Goal: Transaction & Acquisition: Book appointment/travel/reservation

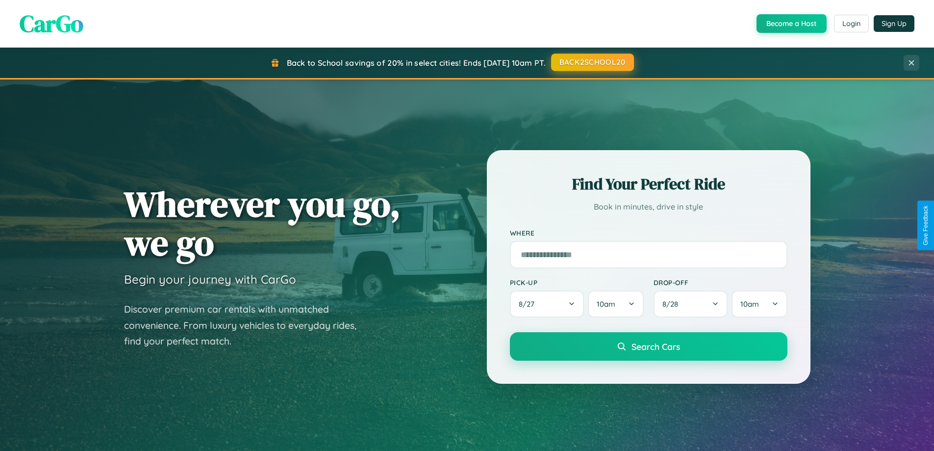
click at [592, 62] on button "BACK2SCHOOL20" at bounding box center [592, 62] width 83 height 18
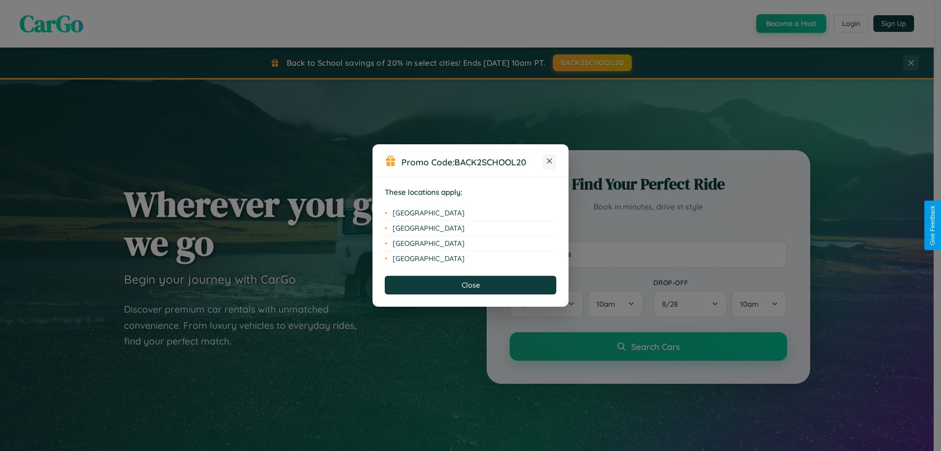
click at [550, 161] on icon at bounding box center [549, 160] width 5 height 5
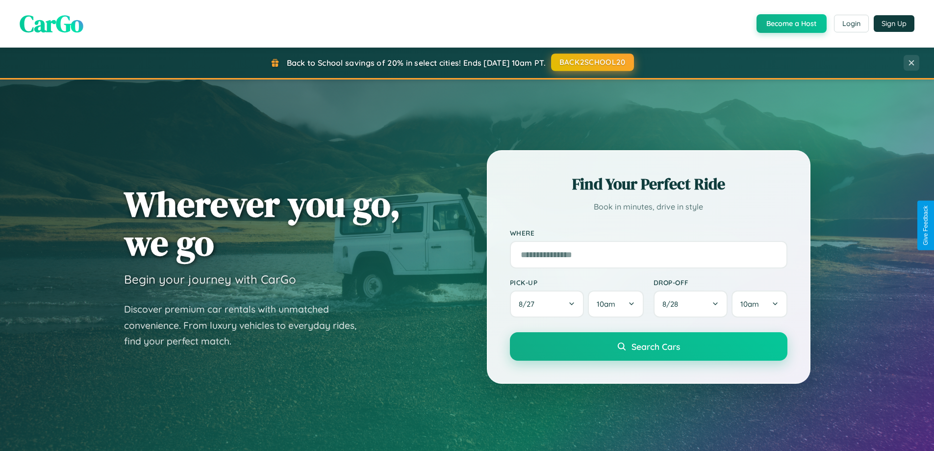
click at [592, 62] on button "BACK2SCHOOL20" at bounding box center [592, 62] width 83 height 18
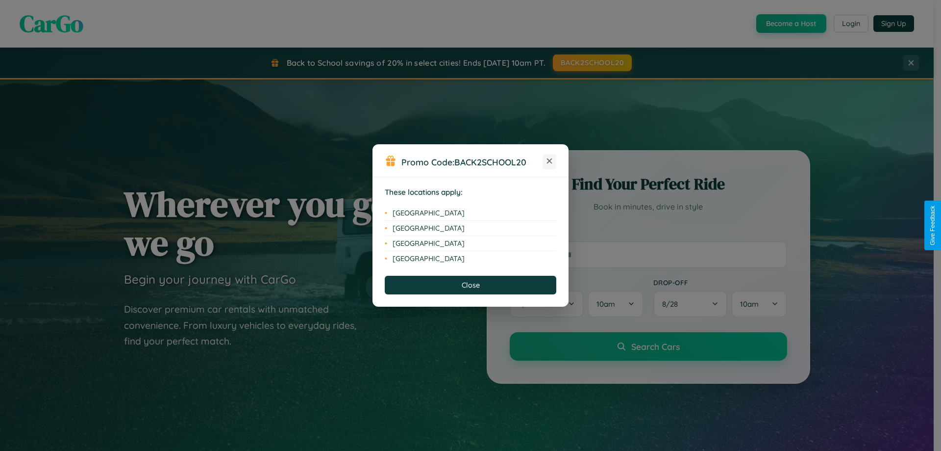
click at [550, 161] on icon at bounding box center [549, 160] width 5 height 5
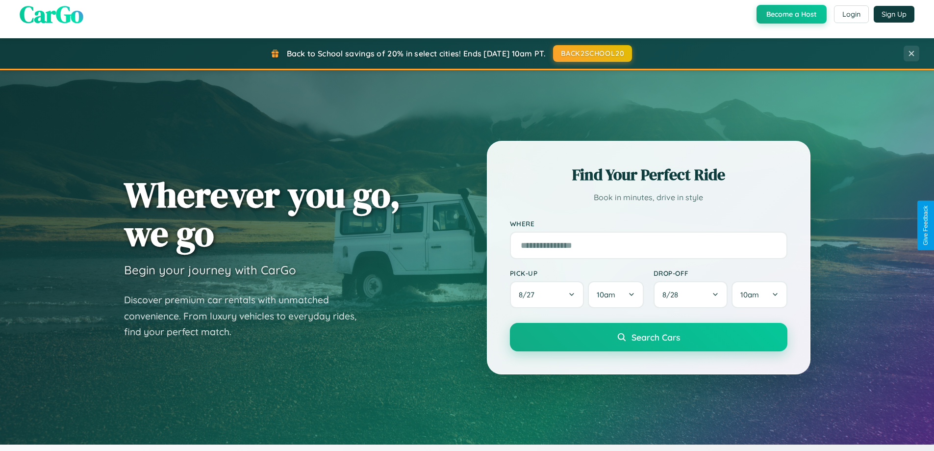
scroll to position [29, 0]
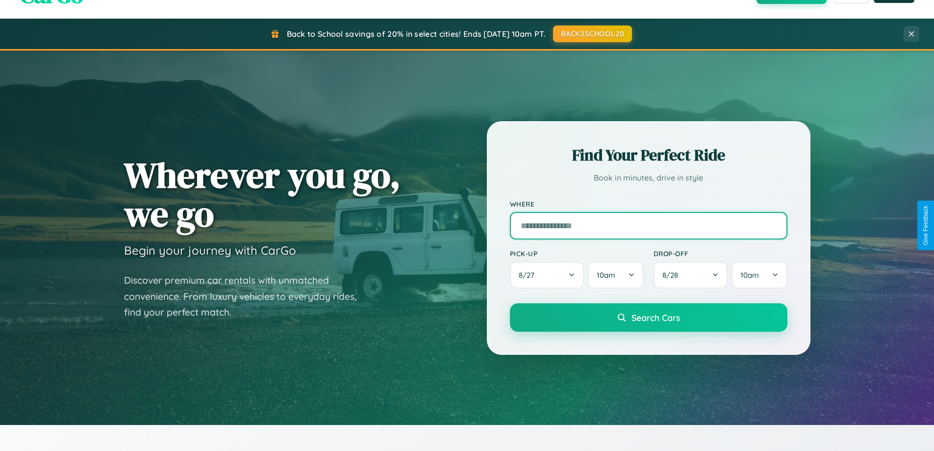
click at [648, 225] on input "text" at bounding box center [649, 225] width 278 height 27
type input "**********"
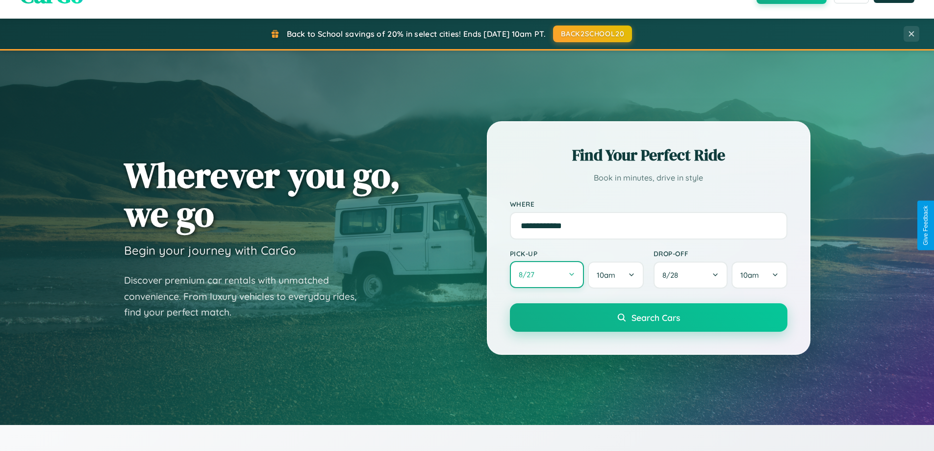
click at [547, 275] on button "8 / 27" at bounding box center [547, 274] width 75 height 27
select select "*"
select select "****"
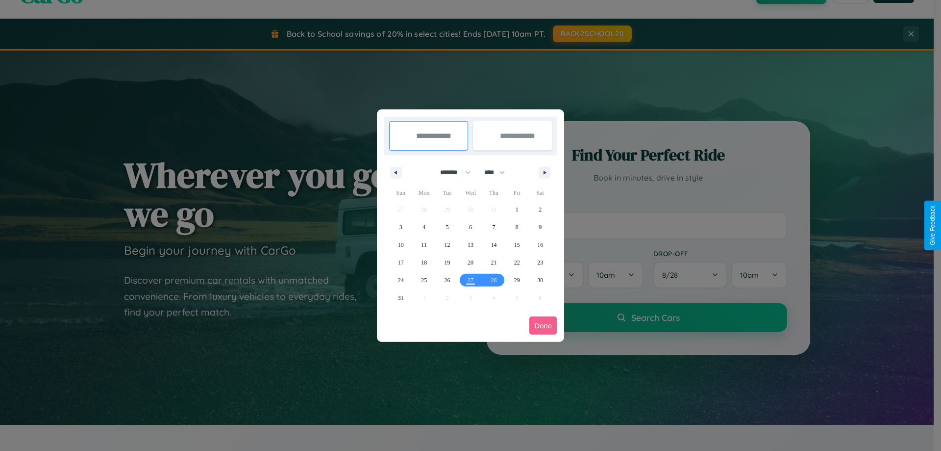
drag, startPoint x: 451, startPoint y: 172, endPoint x: 471, endPoint y: 197, distance: 31.4
click at [451, 172] on select "******* ******** ***** ***** *** **** **** ****** ********* ******* ******** **…" at bounding box center [454, 172] width 42 height 16
select select "*"
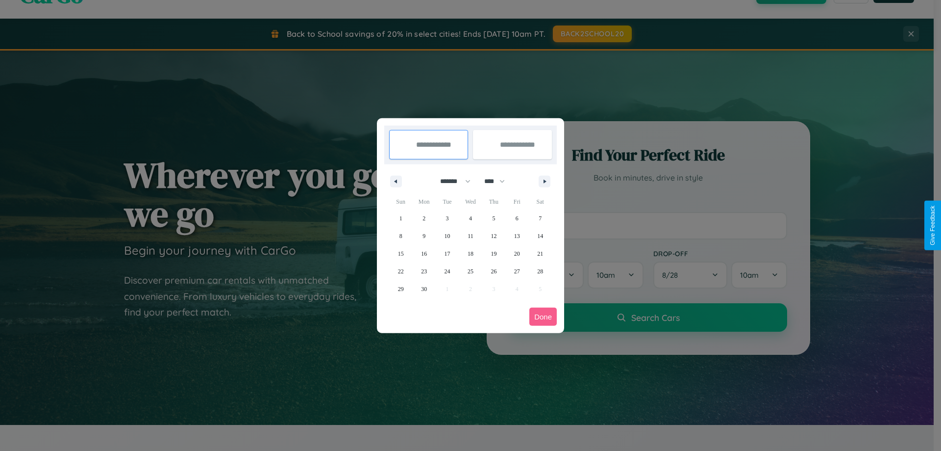
drag, startPoint x: 499, startPoint y: 181, endPoint x: 471, endPoint y: 197, distance: 32.5
click at [499, 181] on select "**** **** **** **** **** **** **** **** **** **** **** **** **** **** **** ****…" at bounding box center [494, 181] width 29 height 16
select select "****"
click at [447, 253] on span "16" at bounding box center [448, 254] width 6 height 18
type input "**********"
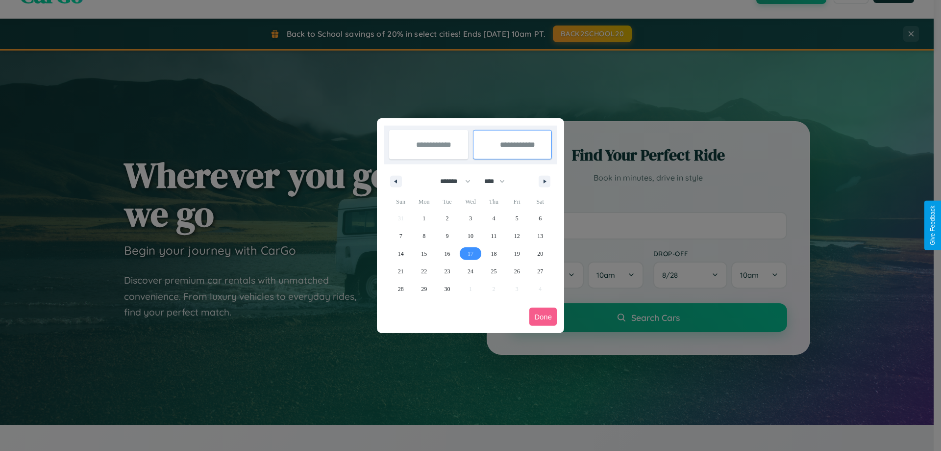
click at [470, 253] on span "17" at bounding box center [471, 254] width 6 height 18
type input "**********"
click at [543, 316] on button "Done" at bounding box center [543, 316] width 27 height 18
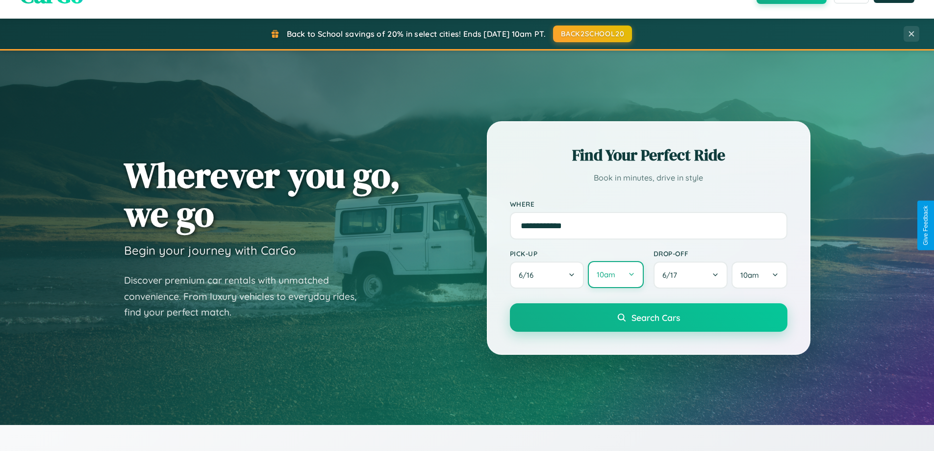
click at [615, 275] on button "10am" at bounding box center [615, 274] width 55 height 27
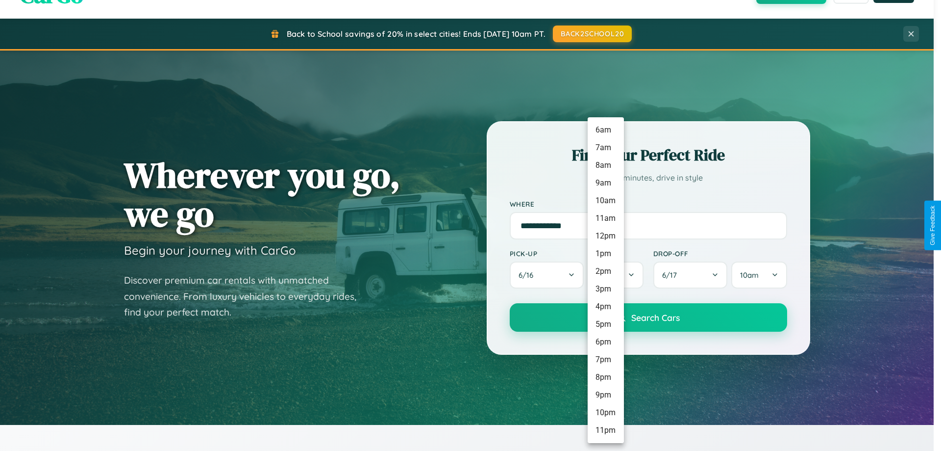
click at [606, 236] on li "12pm" at bounding box center [606, 236] width 36 height 18
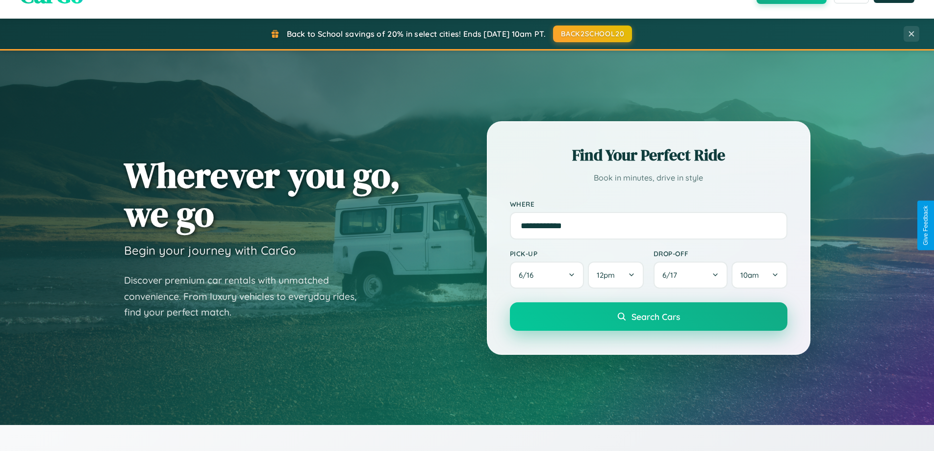
click at [648, 317] on span "Search Cars" at bounding box center [656, 316] width 49 height 11
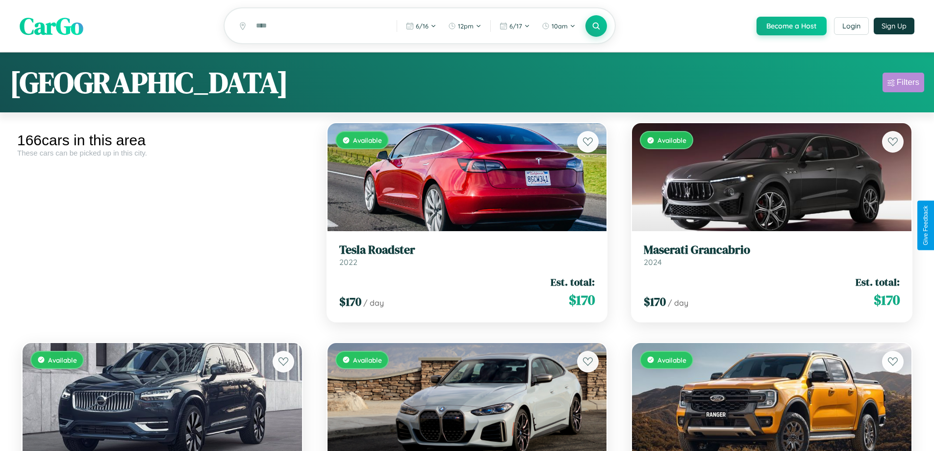
click at [903, 84] on div "Filters" at bounding box center [908, 82] width 23 height 10
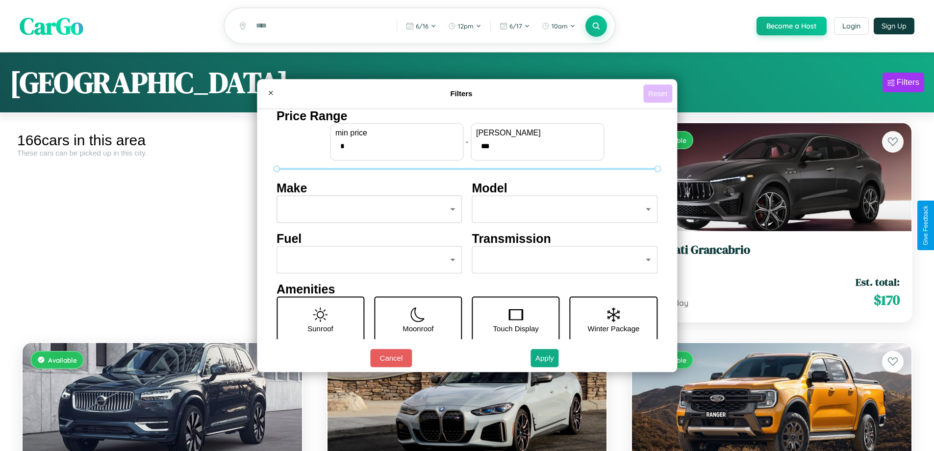
click at [659, 93] on button "Reset" at bounding box center [657, 93] width 29 height 18
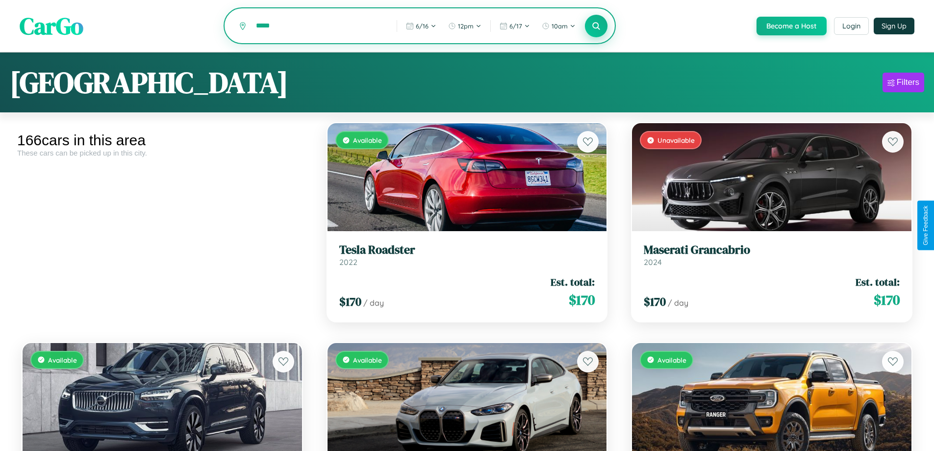
type input "*****"
click at [596, 26] on icon at bounding box center [596, 25] width 9 height 9
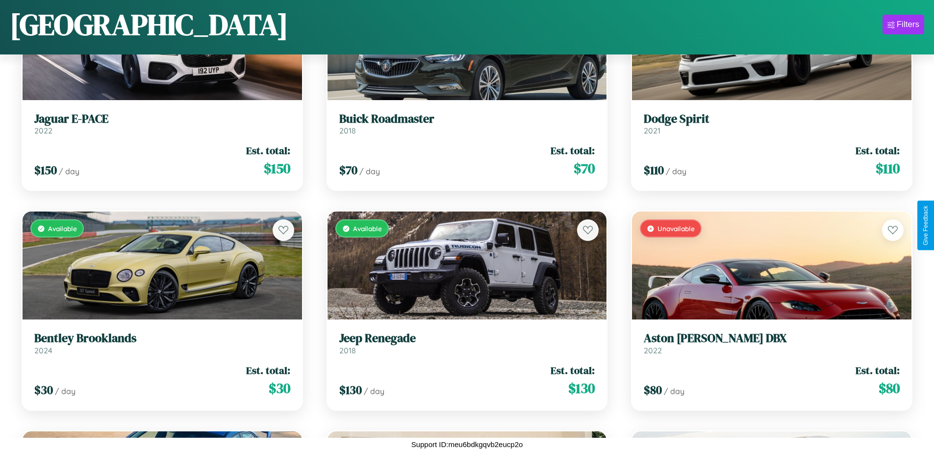
scroll to position [11335, 0]
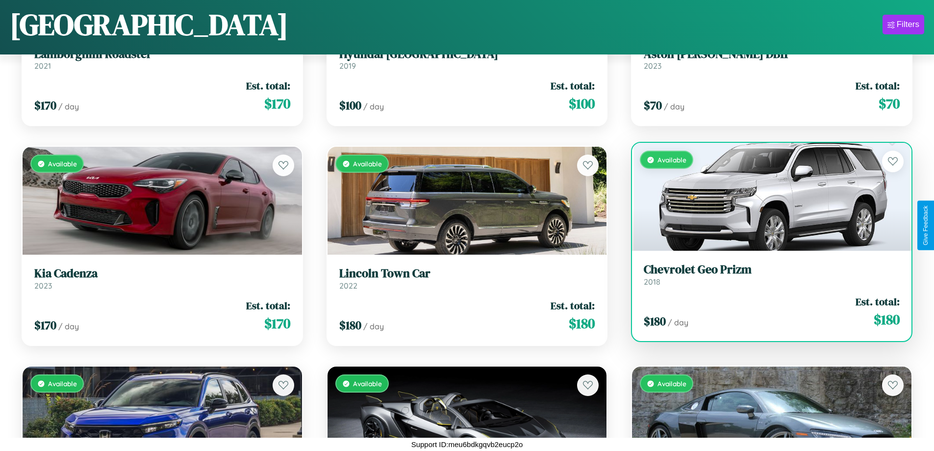
click at [765, 277] on link "Chevrolet Geo Prizm 2018" at bounding box center [772, 274] width 256 height 24
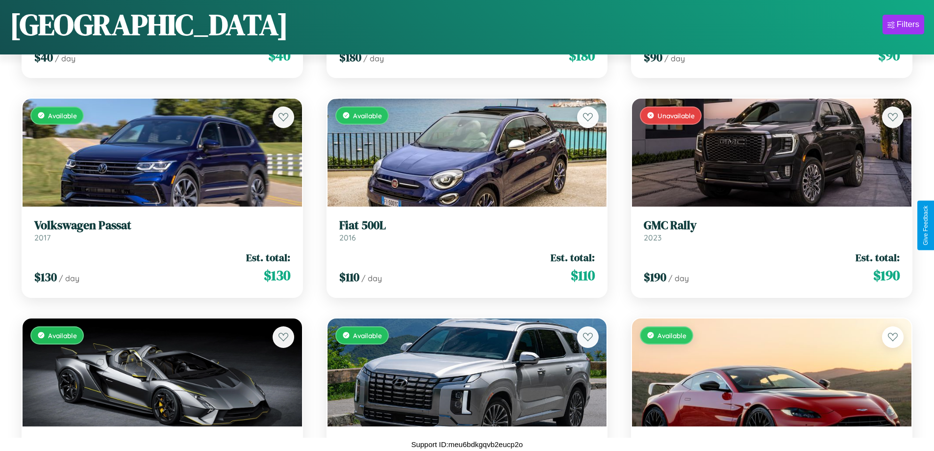
scroll to position [10896, 0]
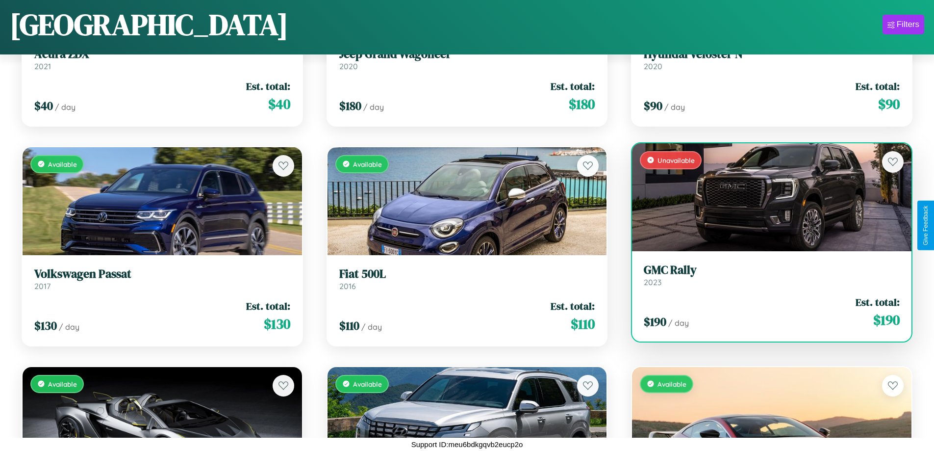
click at [765, 278] on link "GMC Rally 2023" at bounding box center [772, 275] width 256 height 24
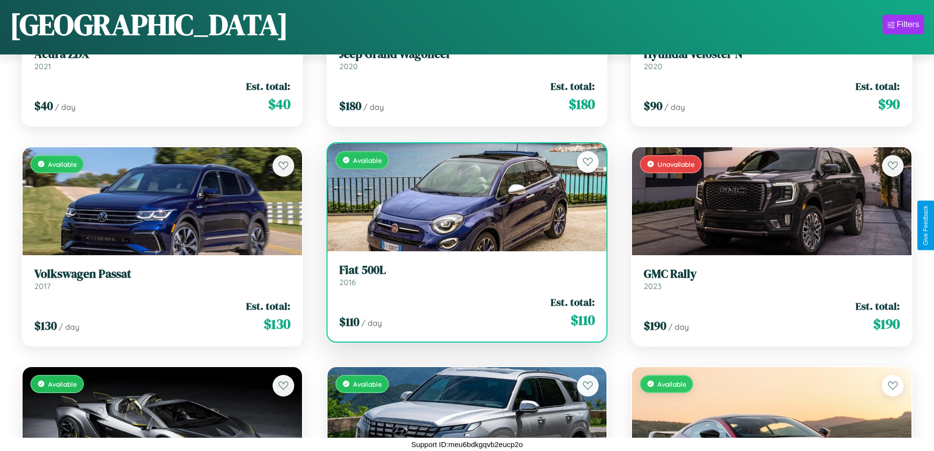
scroll to position [10457, 0]
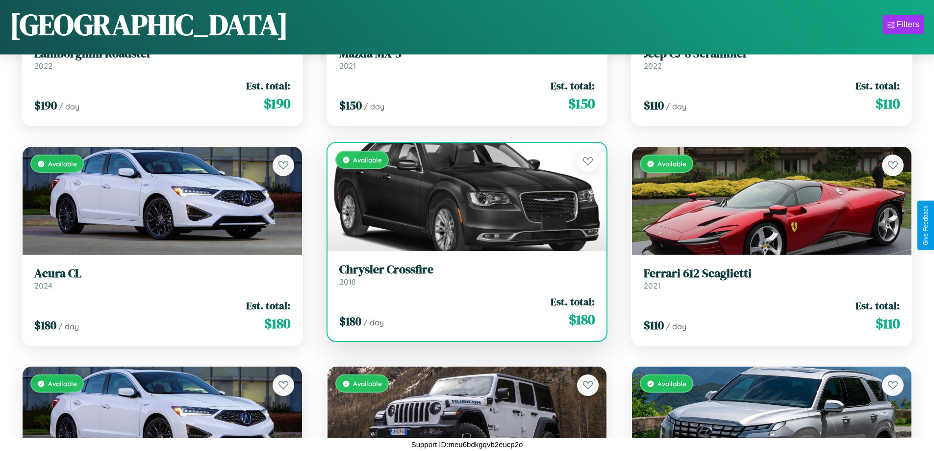
click at [463, 274] on h3 "Chrysler Crossfire" at bounding box center [467, 269] width 256 height 14
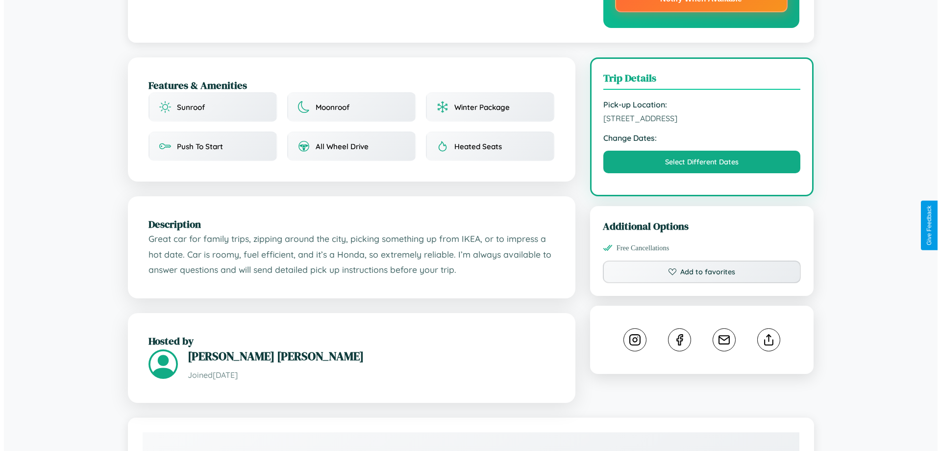
scroll to position [295, 0]
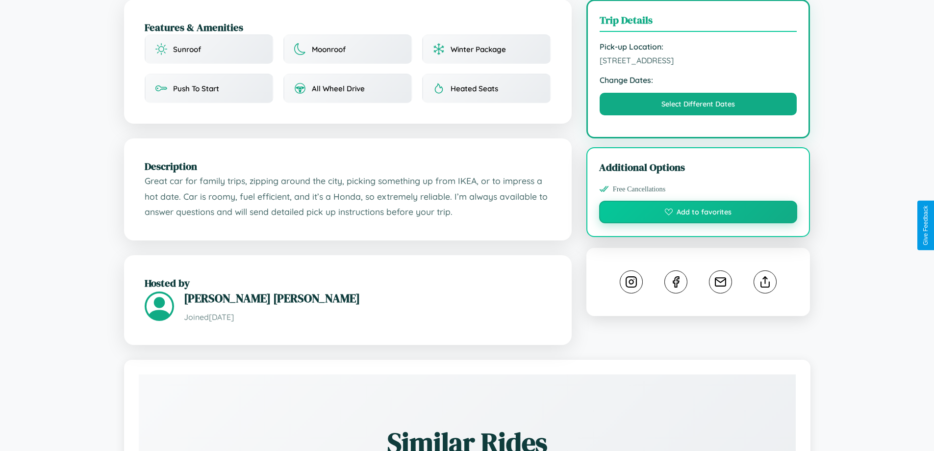
click at [698, 223] on button "Add to favorites" at bounding box center [698, 212] width 199 height 23
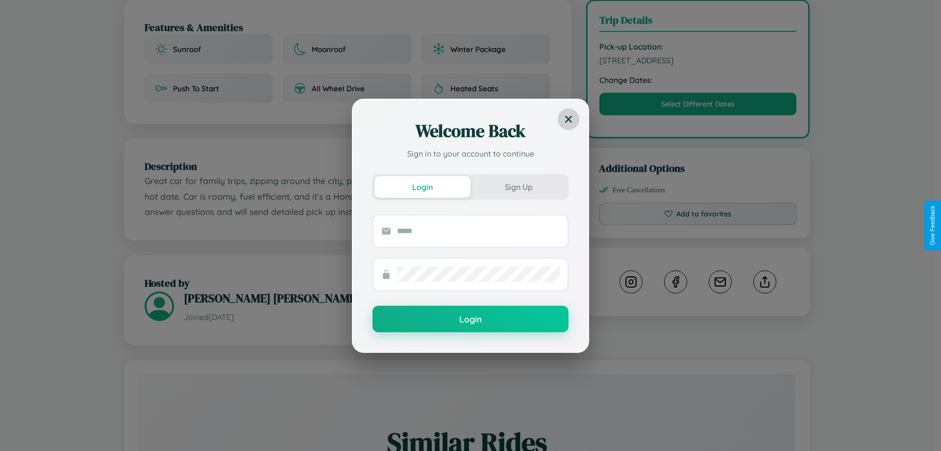
click at [569, 119] on icon at bounding box center [568, 118] width 7 height 7
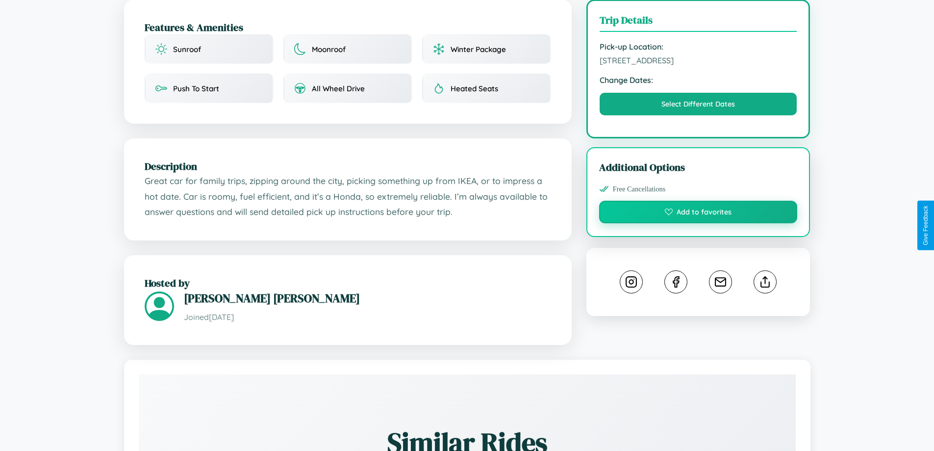
click at [698, 223] on button "Add to favorites" at bounding box center [698, 212] width 199 height 23
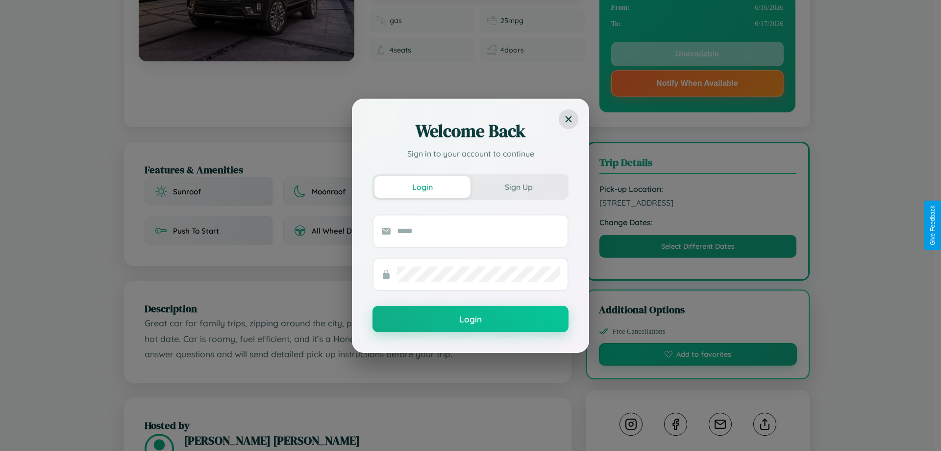
scroll to position [0, 0]
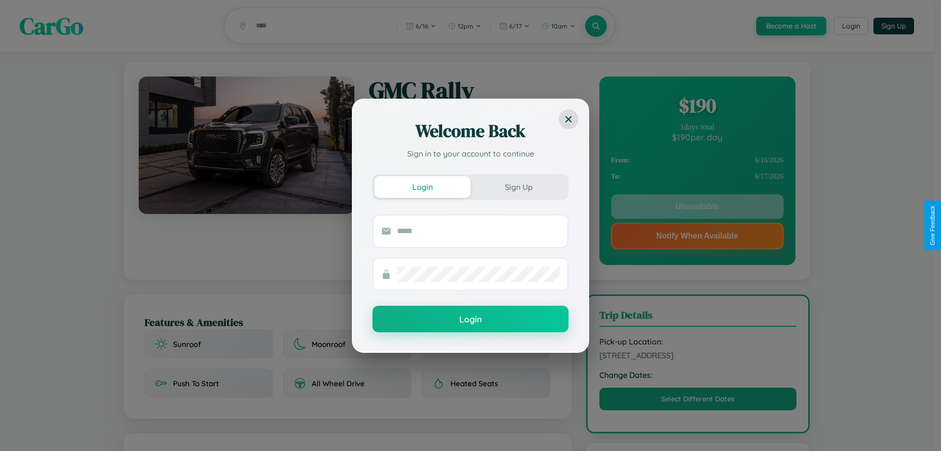
click at [697, 208] on div "Welcome Back Sign in to your account to continue Login Sign Up Login" at bounding box center [470, 225] width 941 height 451
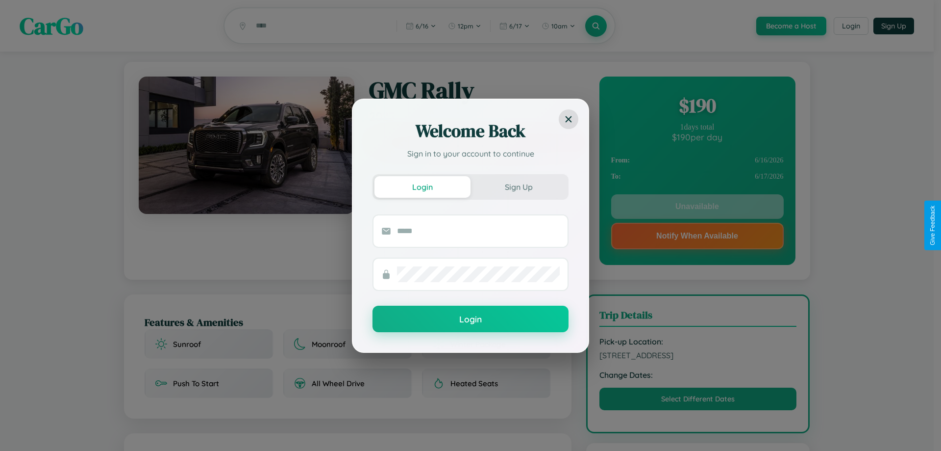
click at [697, 208] on div "Welcome Back Sign in to your account to continue Login Sign Up Login" at bounding box center [470, 225] width 941 height 451
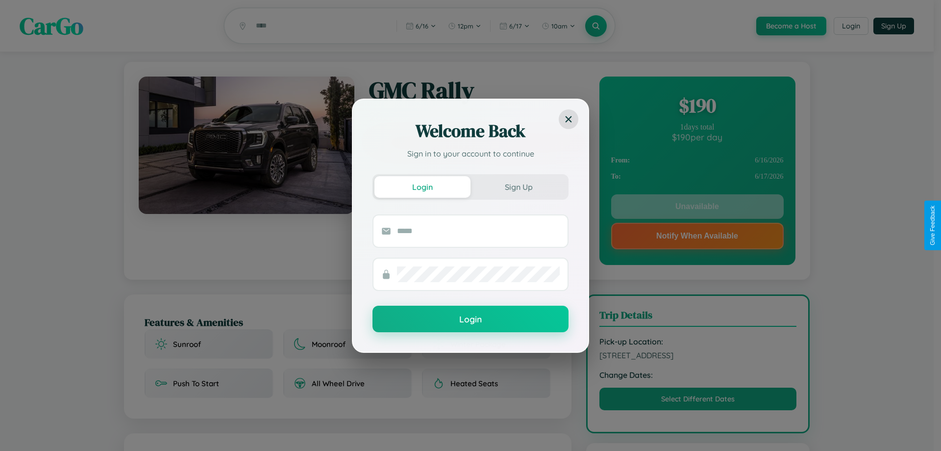
click at [697, 208] on div "Welcome Back Sign in to your account to continue Login Sign Up Login" at bounding box center [470, 225] width 941 height 451
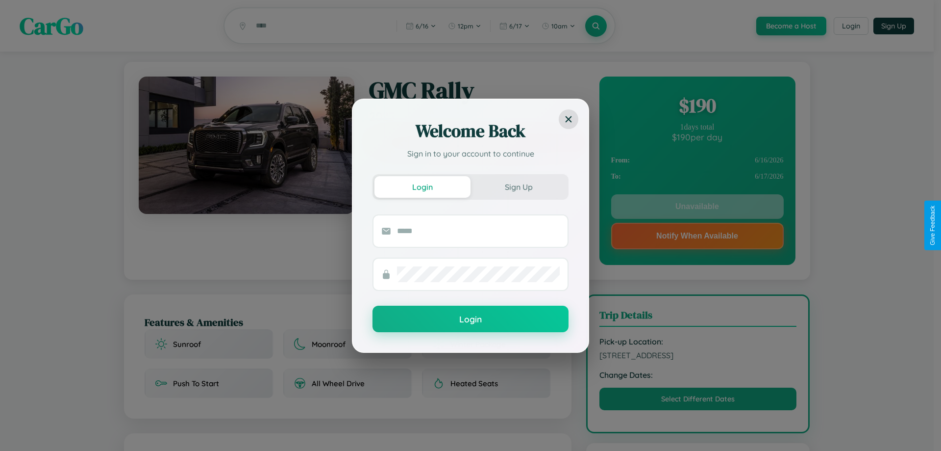
click at [697, 208] on div "Welcome Back Sign in to your account to continue Login Sign Up Login" at bounding box center [470, 225] width 941 height 451
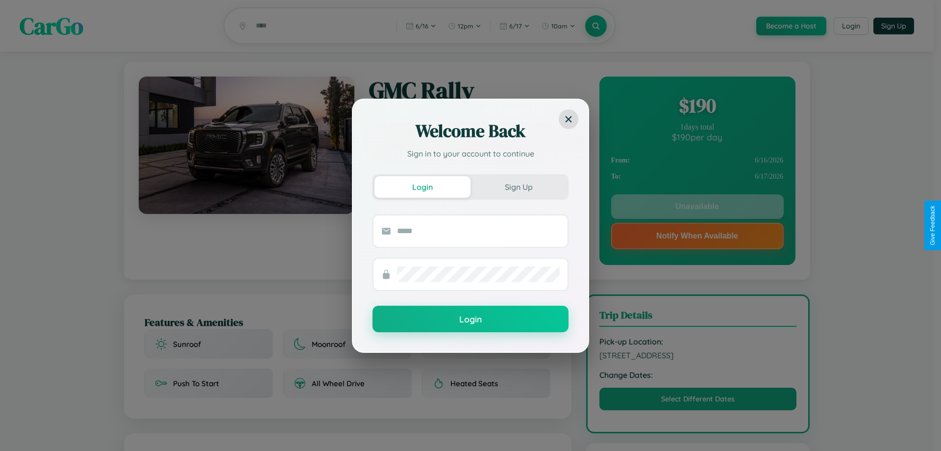
click at [697, 208] on div "Welcome Back Sign in to your account to continue Login Sign Up Login" at bounding box center [470, 225] width 941 height 451
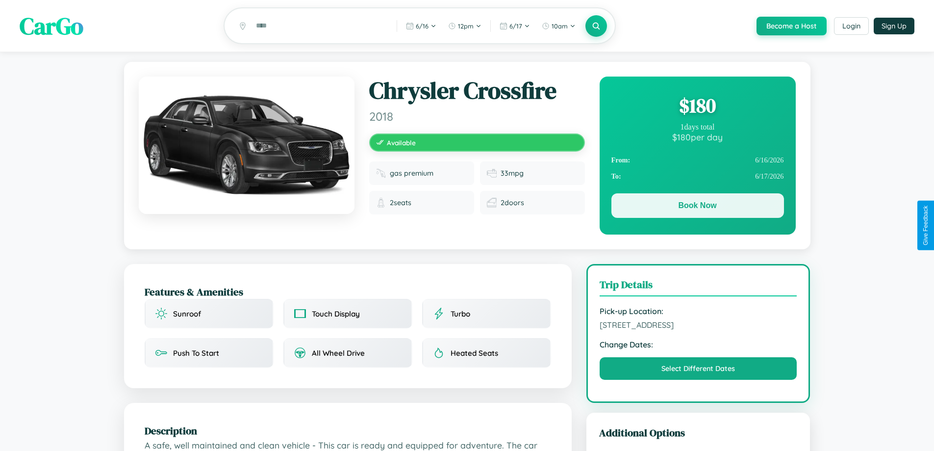
click at [697, 208] on button "Book Now" at bounding box center [697, 205] width 173 height 25
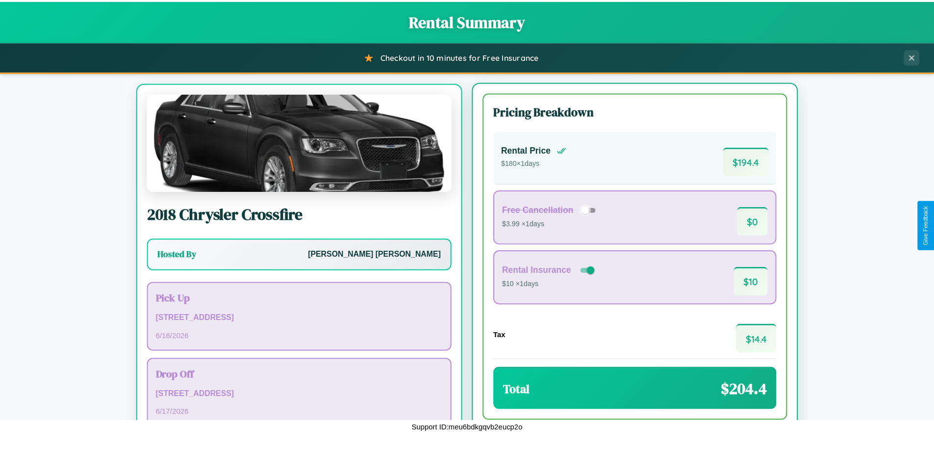
scroll to position [46, 0]
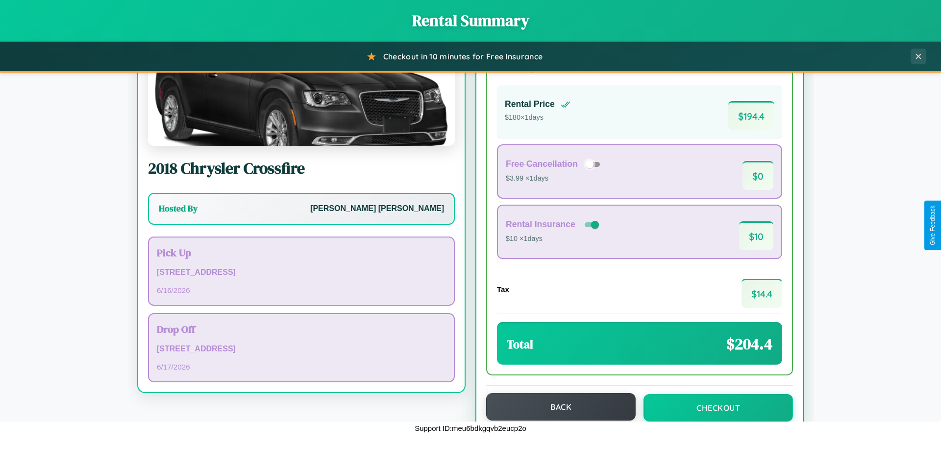
click at [556, 406] on button "Back" at bounding box center [561, 406] width 150 height 27
